Goal: Task Accomplishment & Management: Use online tool/utility

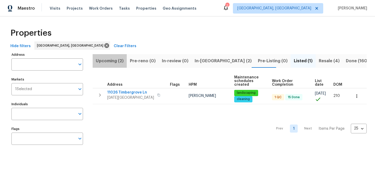
click at [109, 61] on span "Upcoming (2)" at bounding box center [110, 60] width 28 height 7
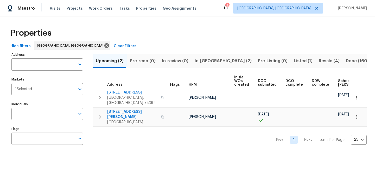
click at [195, 60] on span "In-reno (2)" at bounding box center [223, 60] width 57 height 7
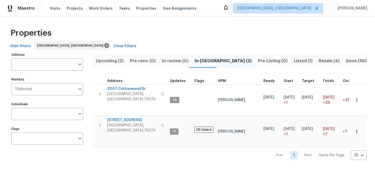
click at [294, 63] on span "Listed (1)" at bounding box center [303, 60] width 19 height 7
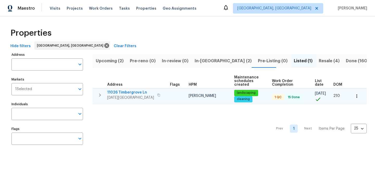
click at [123, 92] on span "11026 Timbergrove Ln" at bounding box center [130, 92] width 47 height 5
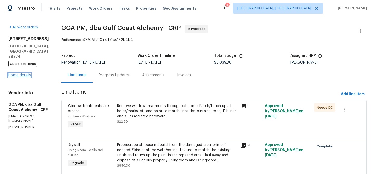
click at [28, 73] on link "Home details" at bounding box center [19, 75] width 23 height 4
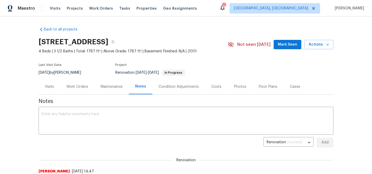
click at [78, 86] on div "Work Orders" at bounding box center [77, 86] width 22 height 5
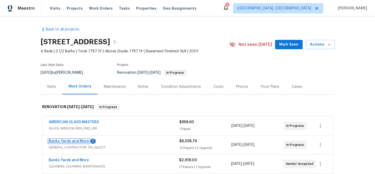
click at [64, 140] on link "Banks Yards and More" at bounding box center [69, 141] width 40 height 4
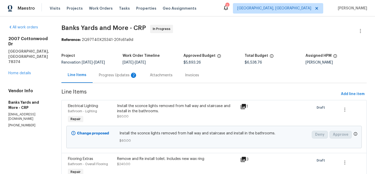
click at [116, 77] on div "Progress Updates 2" at bounding box center [118, 75] width 39 height 5
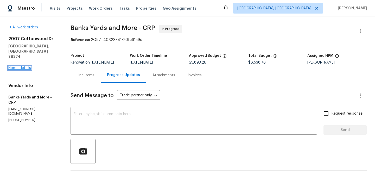
click at [30, 66] on link "Home details" at bounding box center [19, 68] width 23 height 4
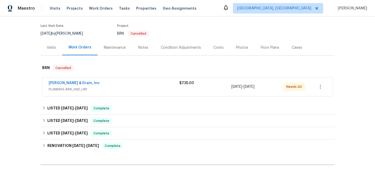
scroll to position [60, 0]
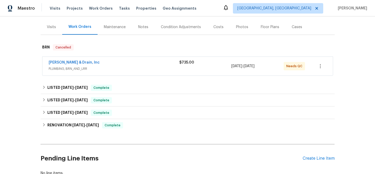
click at [119, 69] on span "PLUMBING, BRN_AND_LRR" at bounding box center [114, 68] width 131 height 5
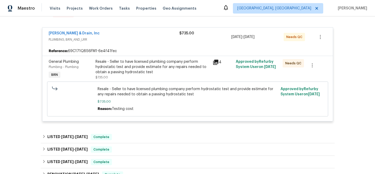
scroll to position [117, 0]
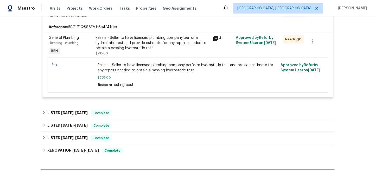
click at [146, 39] on div "Resale - Seller to have licensed plumbing company perform hydrostatic test and …" at bounding box center [153, 43] width 114 height 16
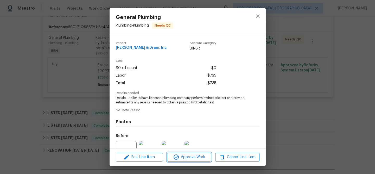
click at [189, 161] on button "Approve Work" at bounding box center [189, 157] width 44 height 9
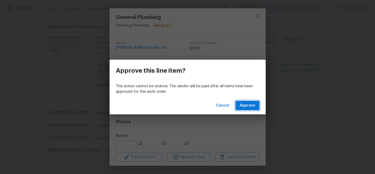
click at [245, 106] on span "Approve" at bounding box center [248, 105] width 16 height 7
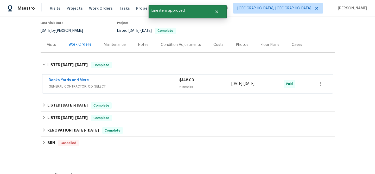
scroll to position [0, 0]
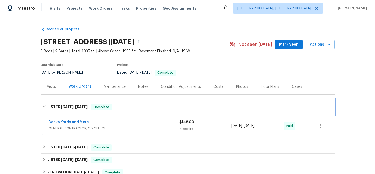
click at [42, 106] on icon at bounding box center [44, 107] width 4 height 4
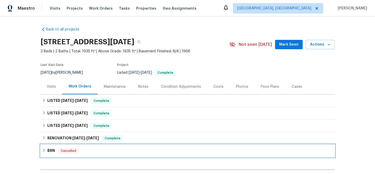
click at [44, 151] on icon at bounding box center [44, 151] width 4 height 4
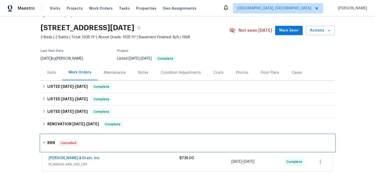
scroll to position [83, 0]
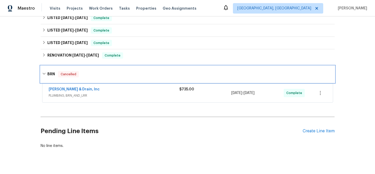
click at [42, 74] on icon at bounding box center [43, 74] width 3 height 2
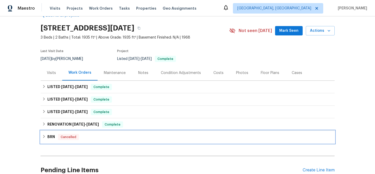
scroll to position [0, 0]
